Goal: Information Seeking & Learning: Learn about a topic

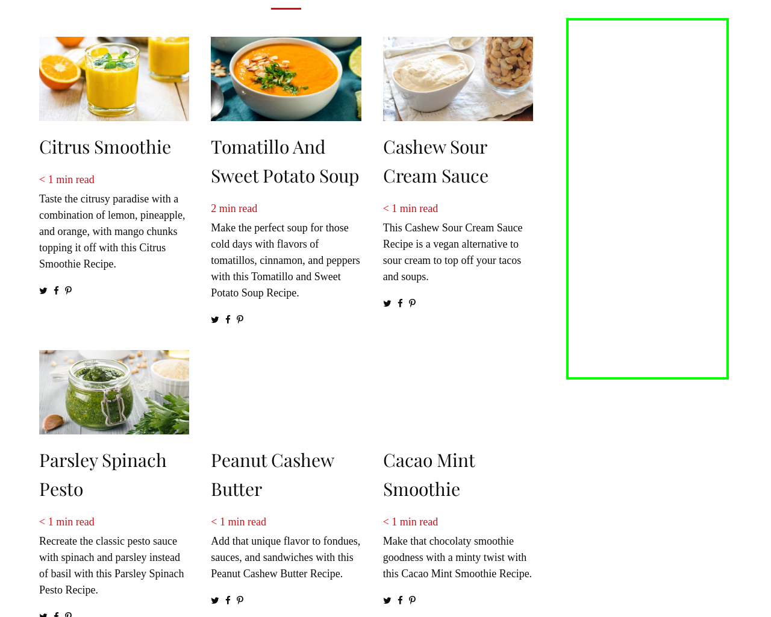
scroll to position [1398, 0]
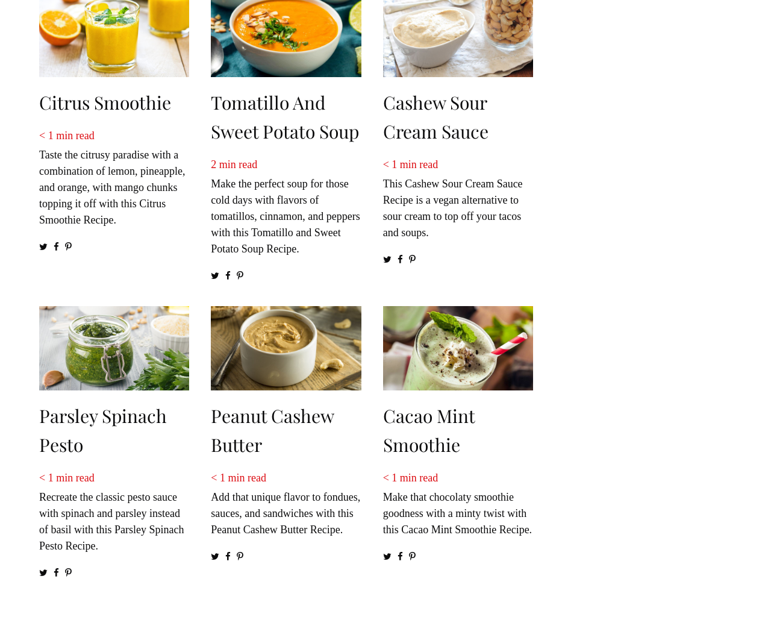
scroll to position [1165, 0]
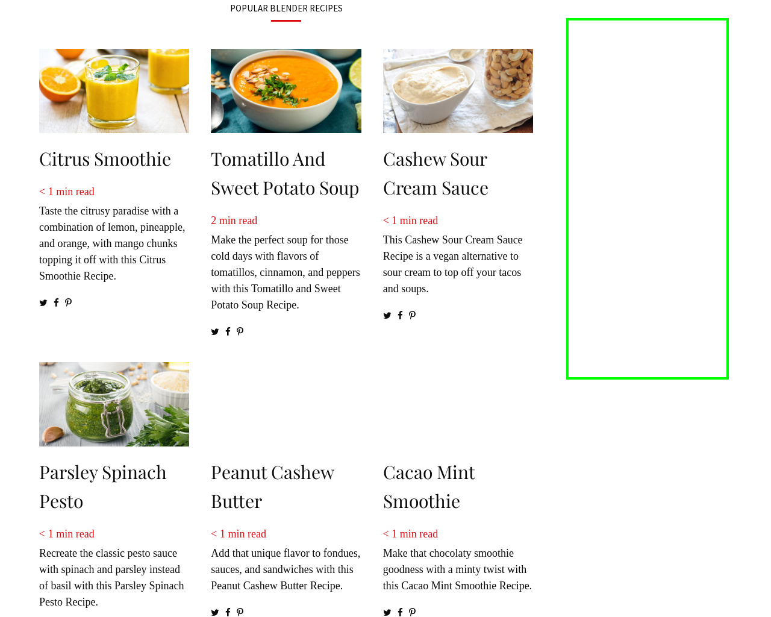
scroll to position [1410, 0]
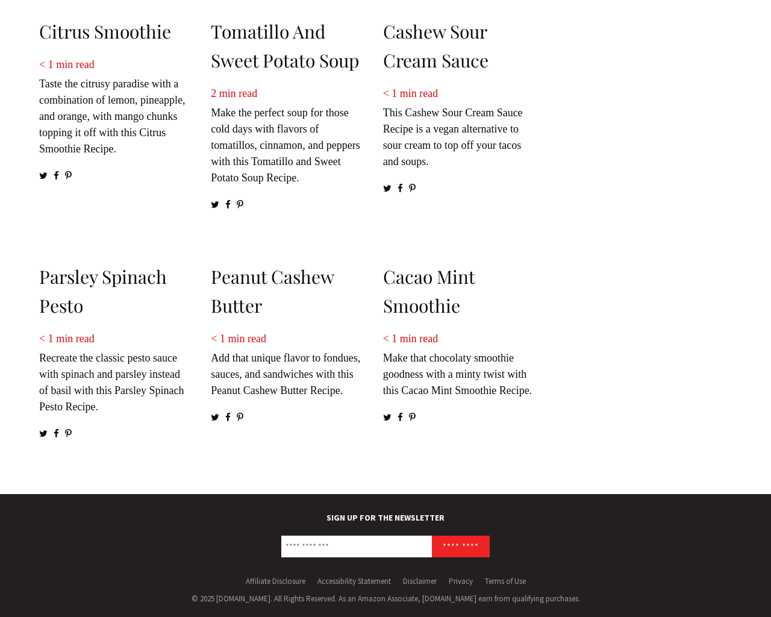
scroll to position [1409, 0]
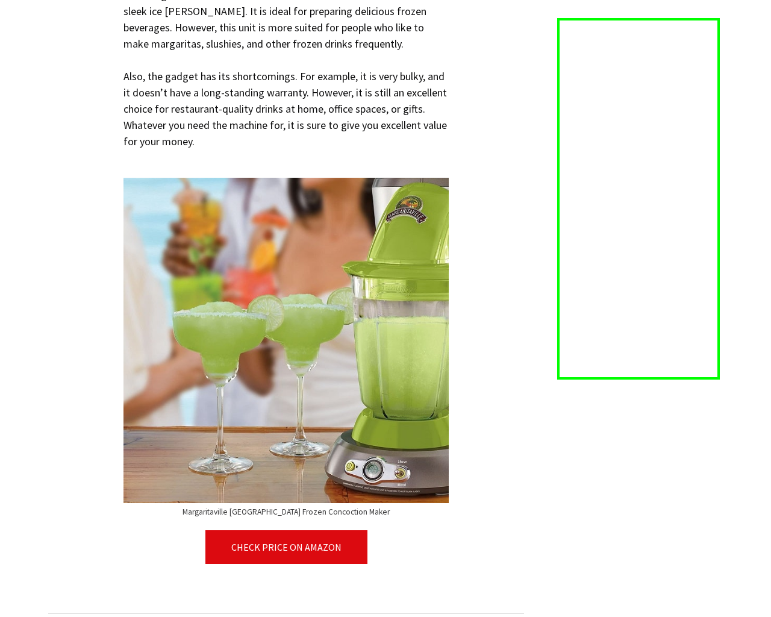
scroll to position [7446, 0]
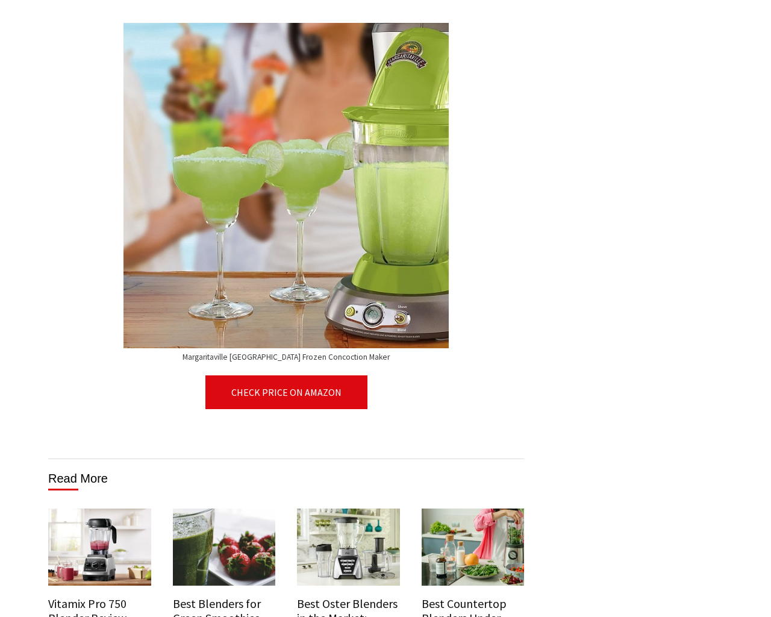
scroll to position [7507, 0]
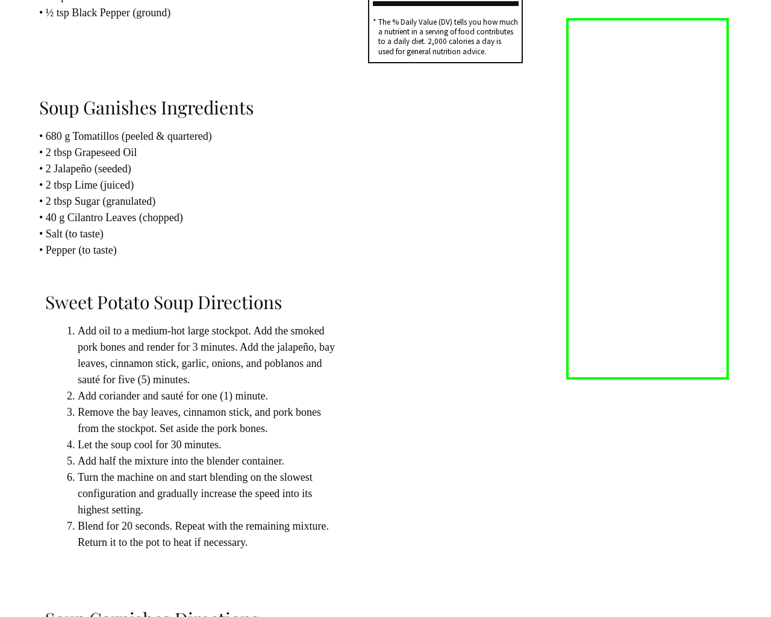
scroll to position [1484, 0]
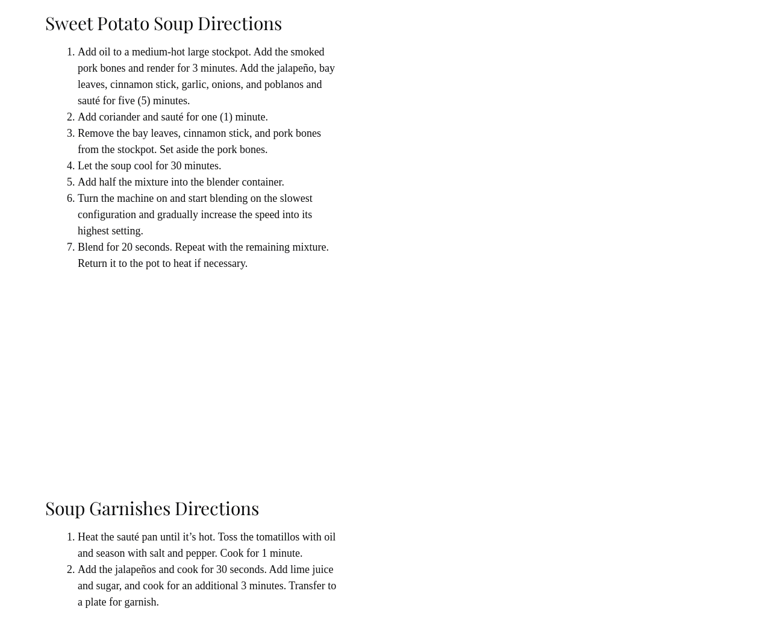
scroll to position [1453, 0]
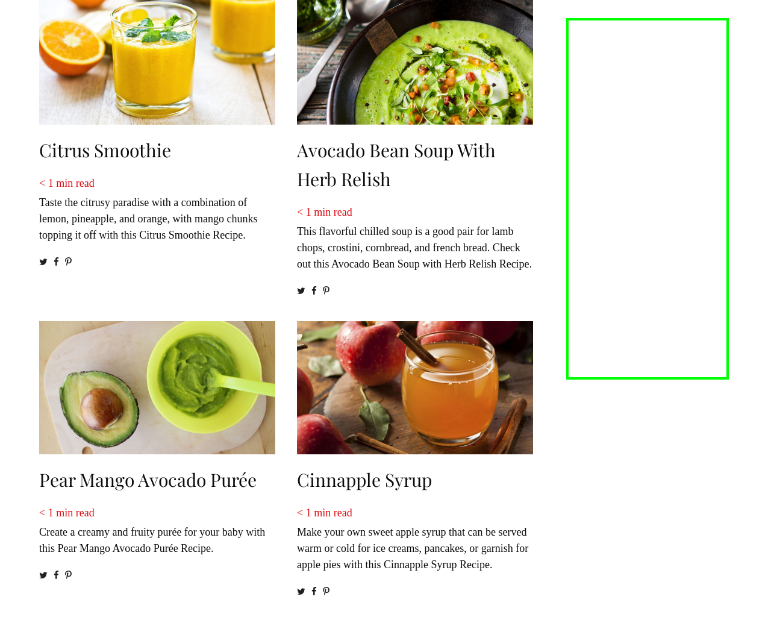
scroll to position [1409, 0]
